Goal: Information Seeking & Learning: Learn about a topic

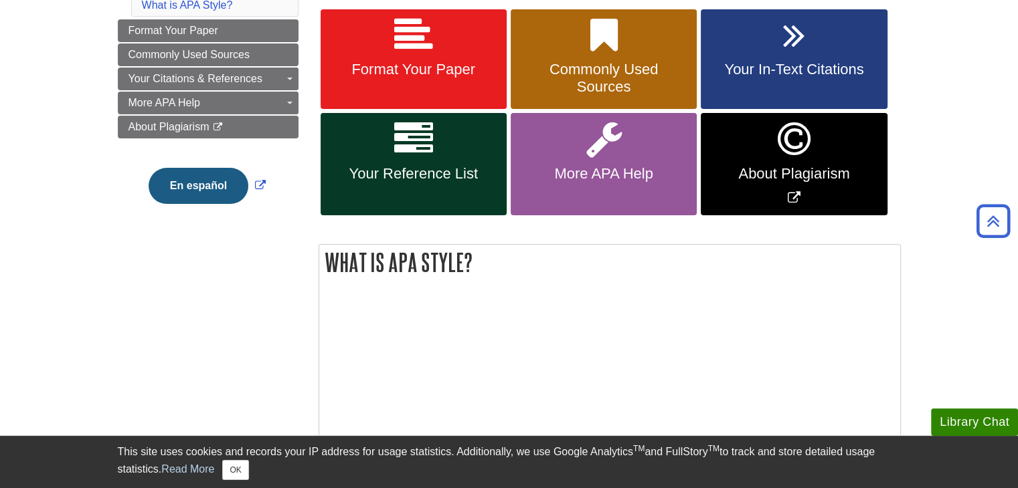
scroll to position [297, 0]
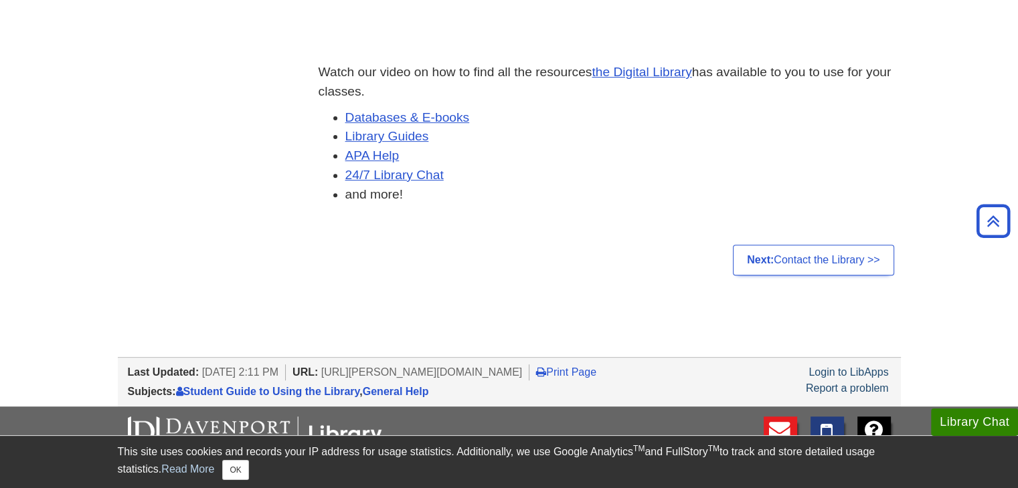
scroll to position [470, 0]
click at [391, 121] on link "Databases & E-books" at bounding box center [407, 118] width 124 height 14
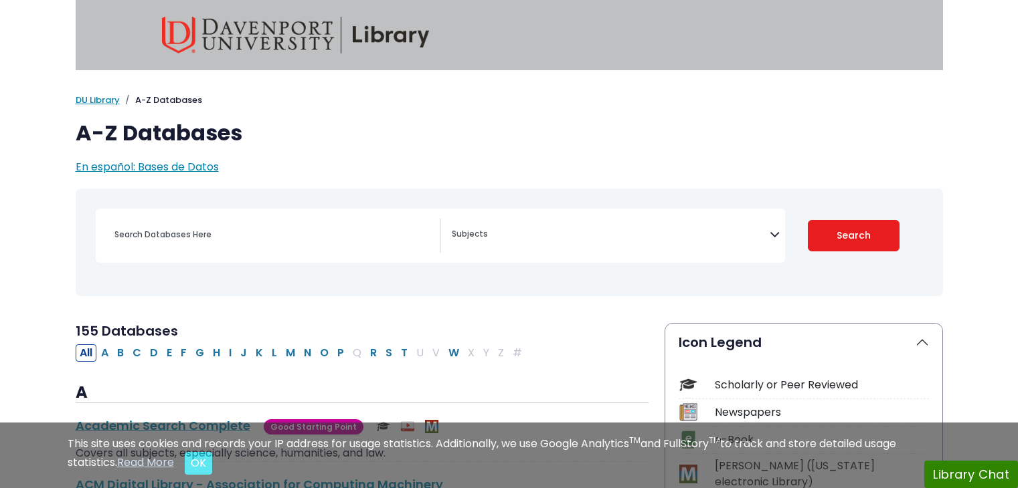
select select "Database Subject Filter"
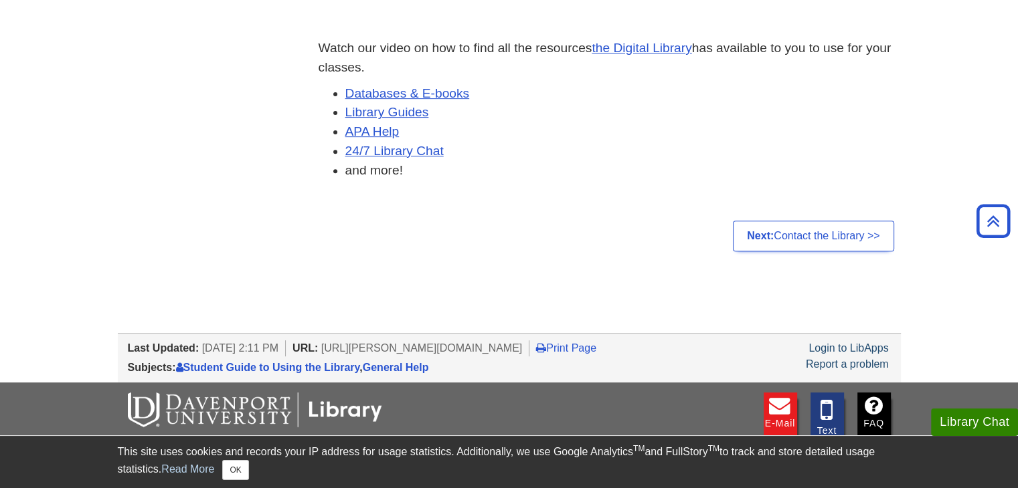
scroll to position [489, 0]
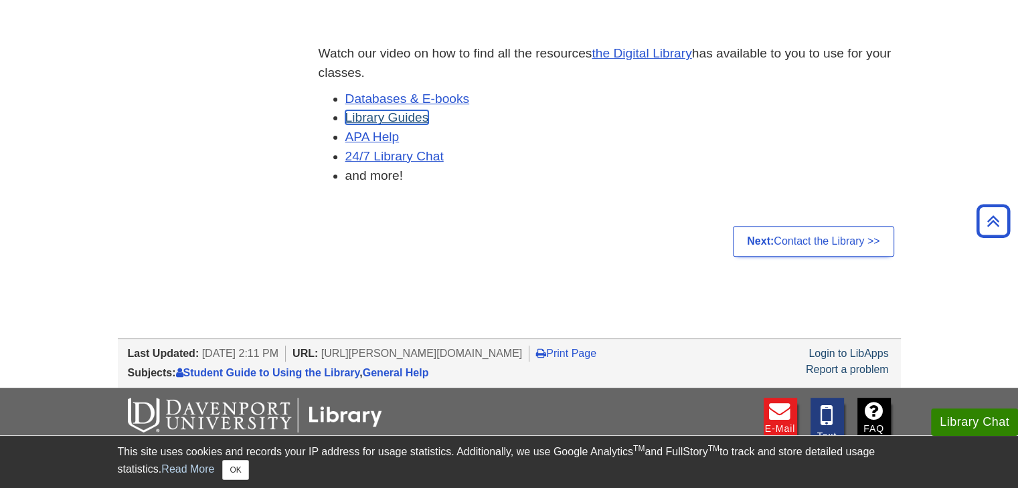
click at [395, 121] on link "Library Guides" at bounding box center [387, 117] width 84 height 14
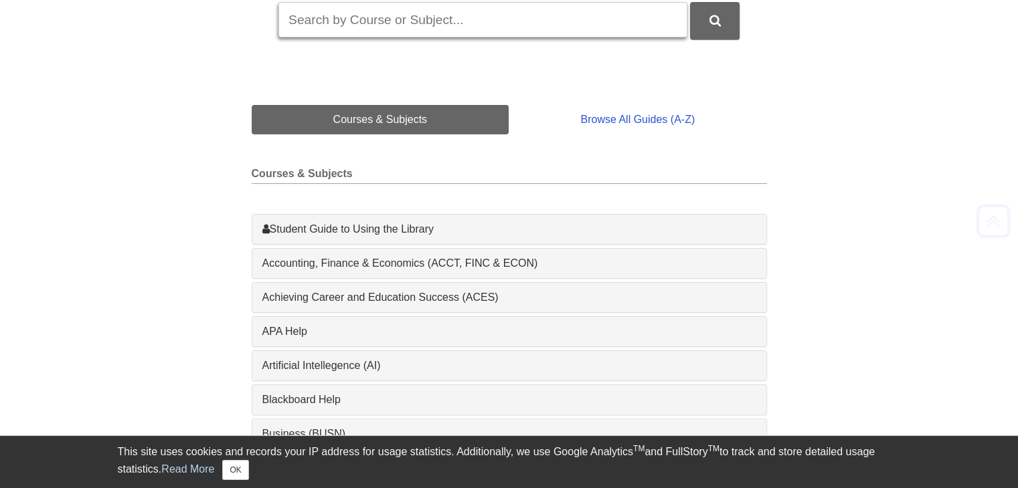
scroll to position [249, 0]
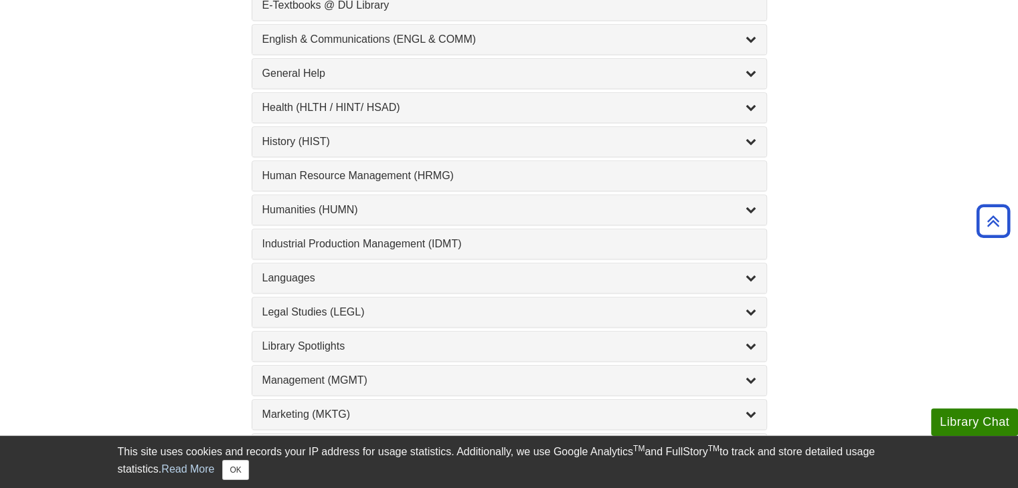
scroll to position [1018, 0]
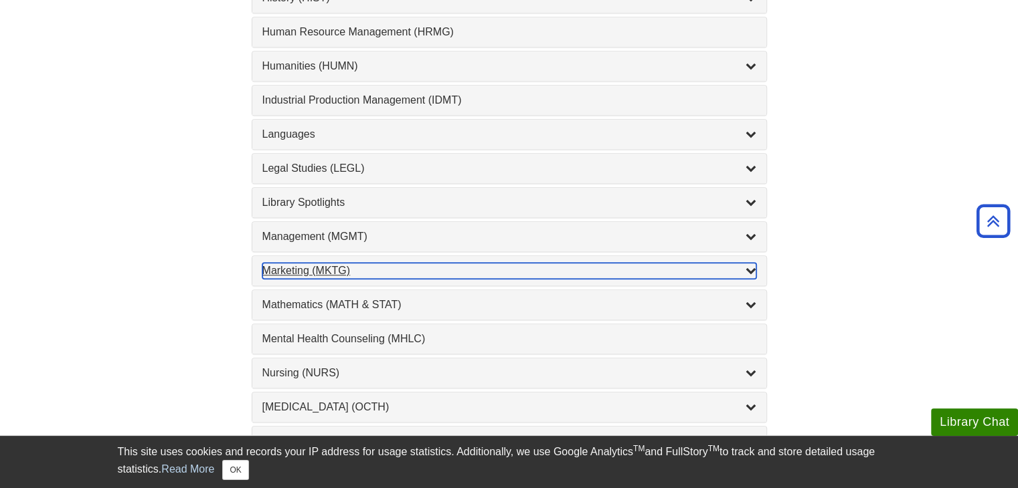
click at [402, 263] on div "Marketing (MKTG) , 4 guides" at bounding box center [509, 271] width 494 height 16
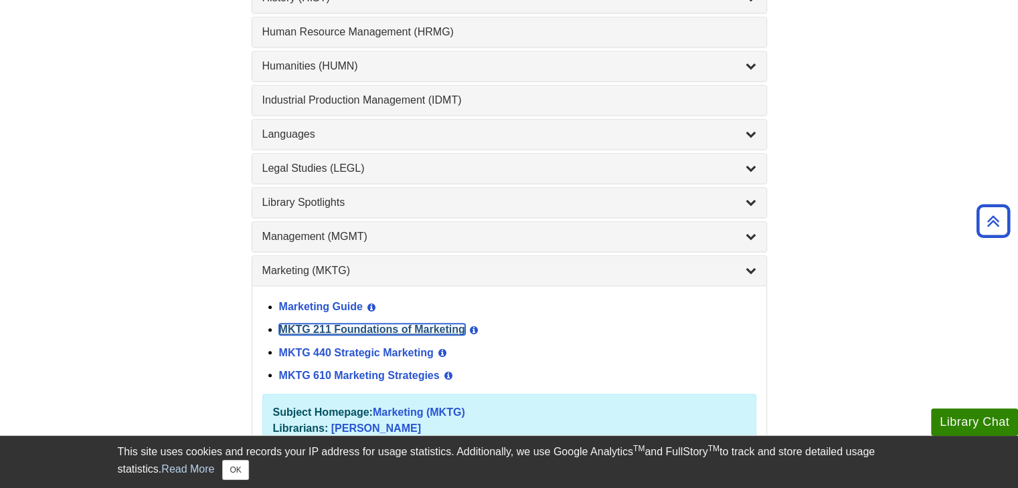
click at [352, 324] on link "MKTG 211 Foundations of Marketing" at bounding box center [372, 329] width 186 height 11
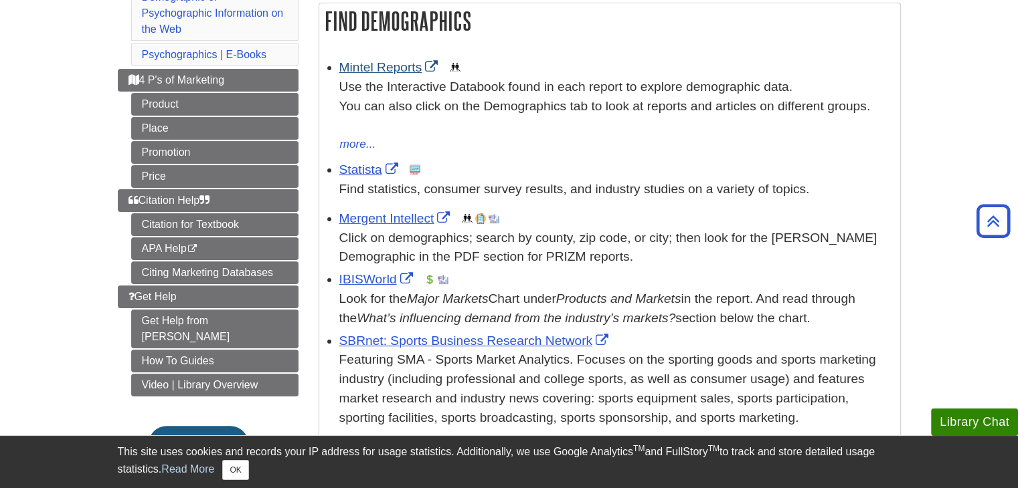
scroll to position [236, 0]
